Goal: Task Accomplishment & Management: Manage account settings

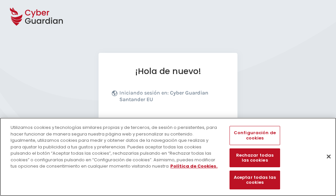
scroll to position [81, 0]
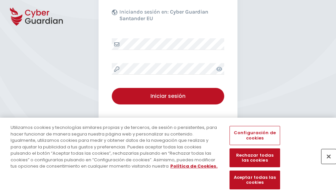
click at [326, 164] on button "Cerrar" at bounding box center [329, 156] width 15 height 15
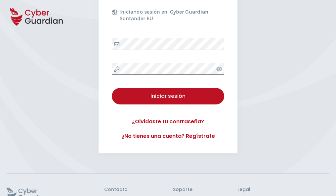
scroll to position [129, 0]
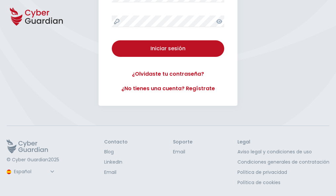
click at [112, 40] on button "Iniciar sesión" at bounding box center [168, 48] width 113 height 17
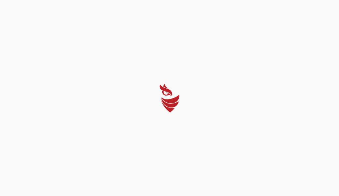
select select "Português (BR)"
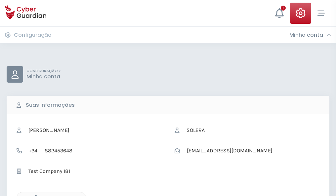
click at [34, 196] on icon "button" at bounding box center [34, 198] width 6 height 6
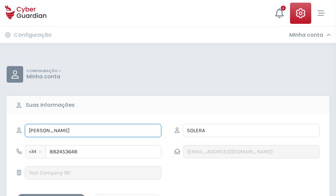
click at [93, 131] on input "MARTÍN" at bounding box center [93, 130] width 137 height 13
type input "M"
type input "Carlos"
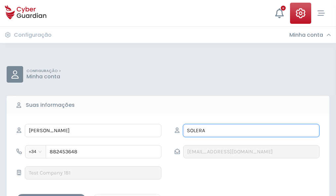
click at [251, 131] on input "SOLERA" at bounding box center [251, 130] width 137 height 13
type input "S"
type input "Infante"
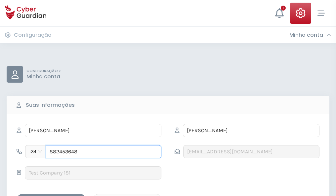
click at [104, 152] on input "882453648" at bounding box center [104, 151] width 116 height 13
type input "8"
type input "883857000"
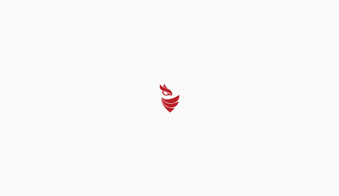
select select "Português (BR)"
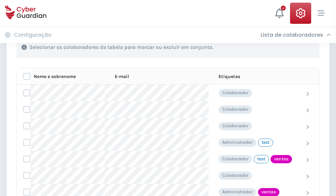
scroll to position [300, 0]
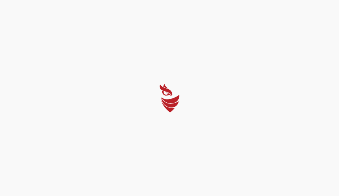
select select "Português (BR)"
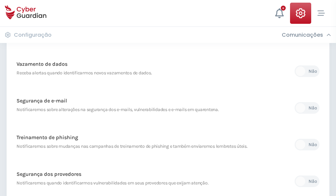
scroll to position [349, 0]
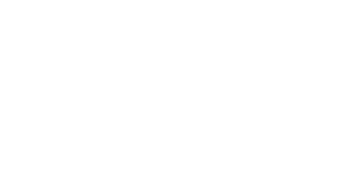
select select "Português (BR)"
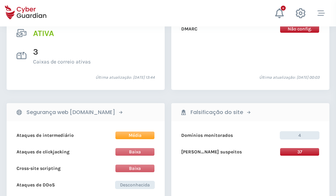
scroll to position [673, 0]
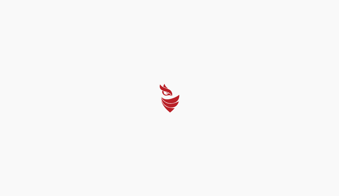
select select "Português (BR)"
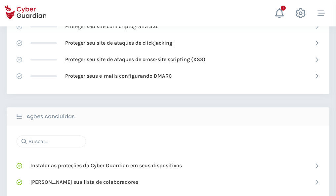
scroll to position [441, 0]
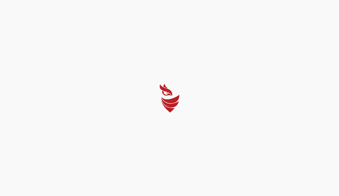
select select "Português (BR)"
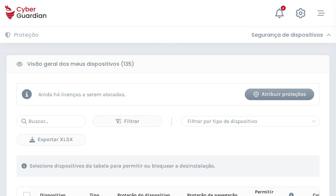
scroll to position [585, 0]
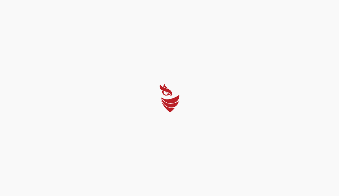
select select "Português (BR)"
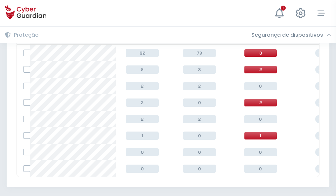
scroll to position [307, 0]
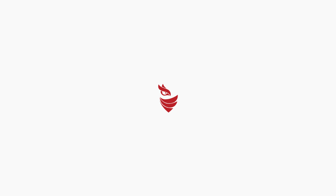
select select "Português (BR)"
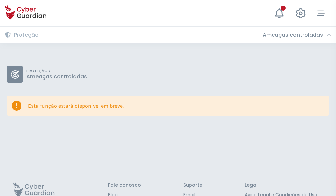
scroll to position [43, 0]
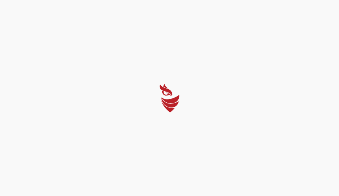
select select "Português (BR)"
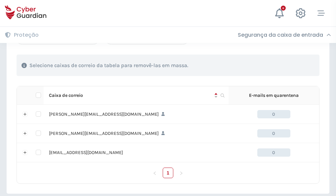
scroll to position [307, 0]
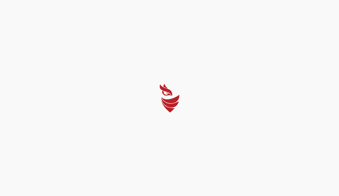
select select "Português (BR)"
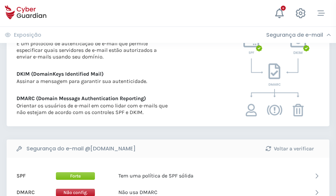
scroll to position [357, 0]
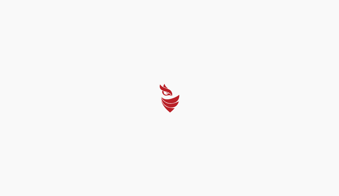
select select "Português (BR)"
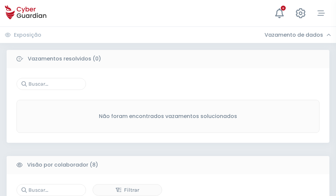
scroll to position [564, 0]
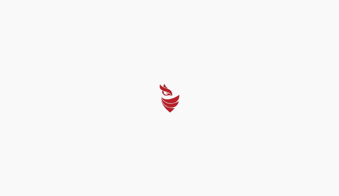
select select "Português (BR)"
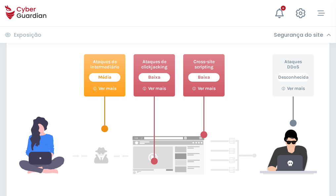
scroll to position [360, 0]
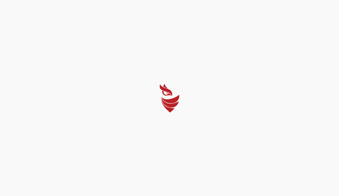
select select "Português (BR)"
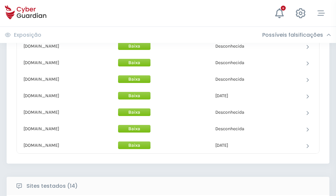
scroll to position [645, 0]
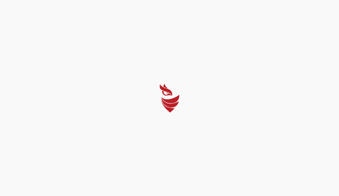
select select "Português (BR)"
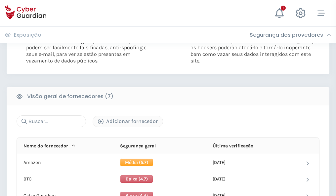
scroll to position [437, 0]
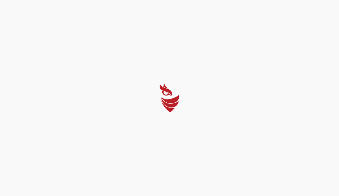
select select "Português (BR)"
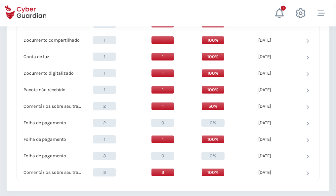
scroll to position [686, 0]
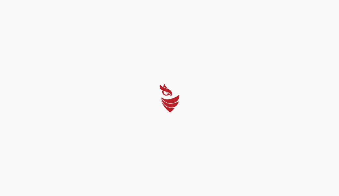
select select "Português (BR)"
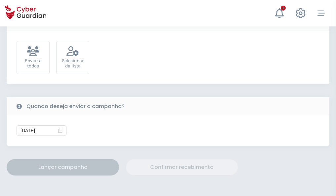
scroll to position [242, 0]
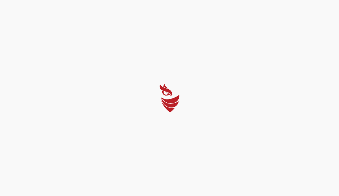
select select "Português (BR)"
